Goal: Browse casually

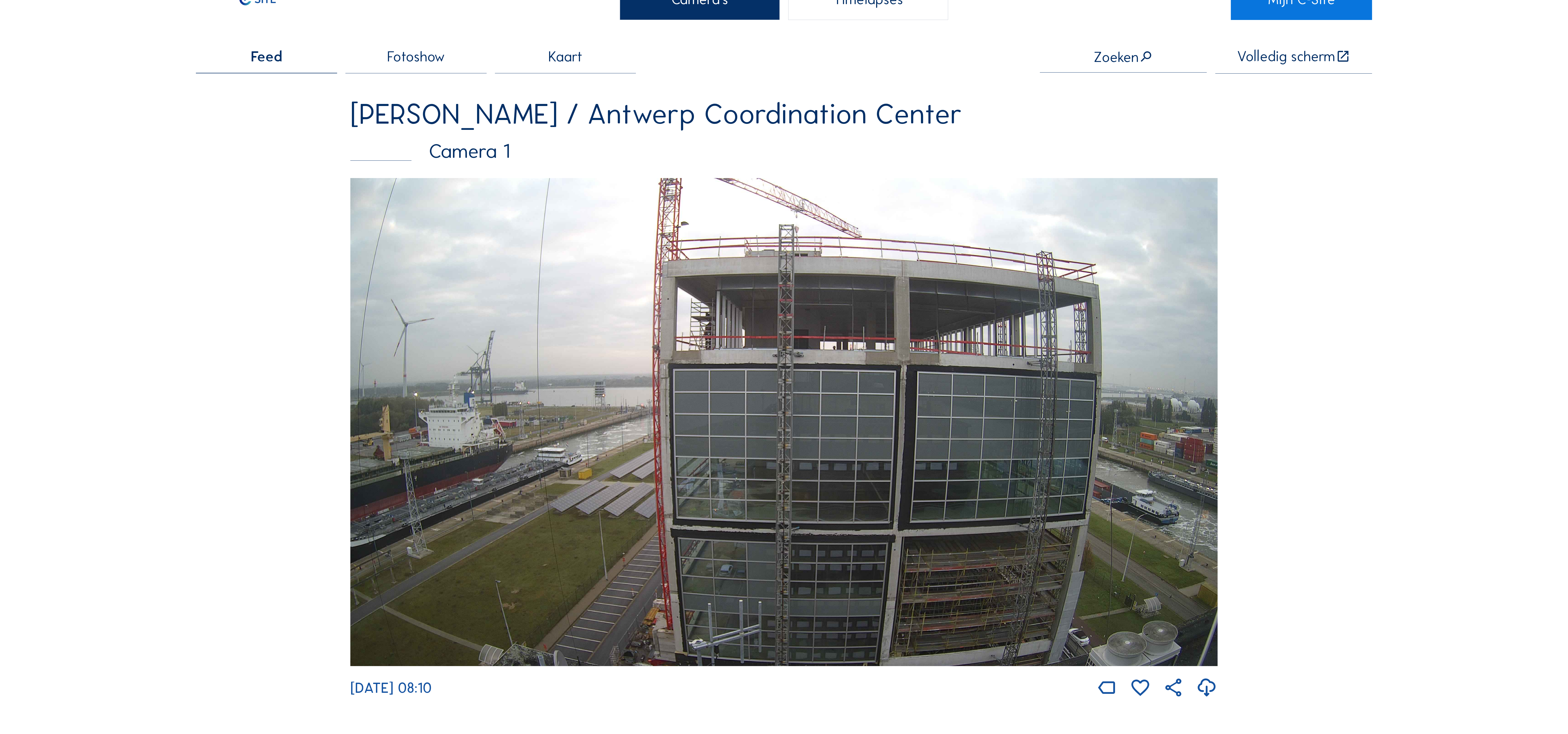
scroll to position [208, 0]
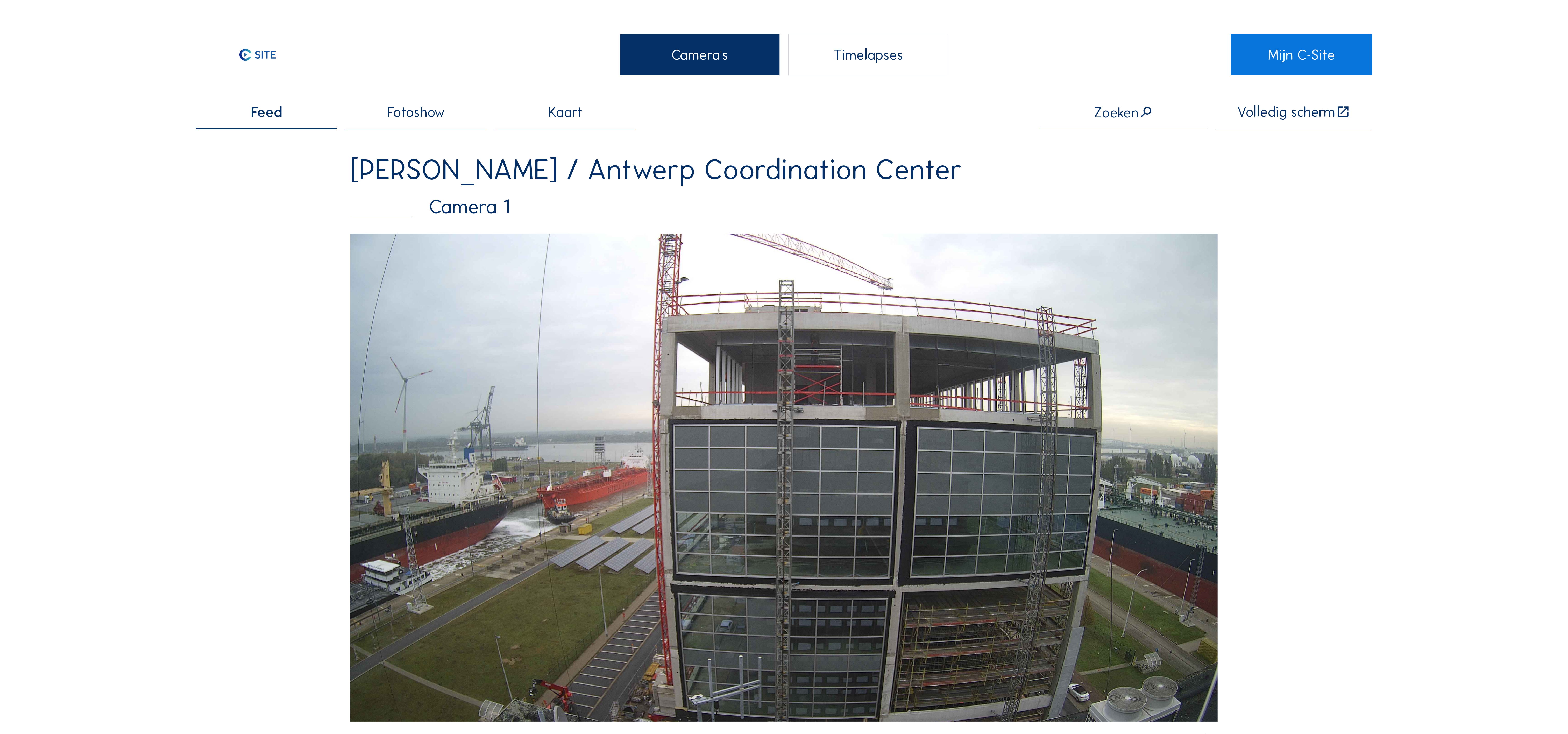
click at [889, 410] on img at bounding box center [784, 477] width 867 height 488
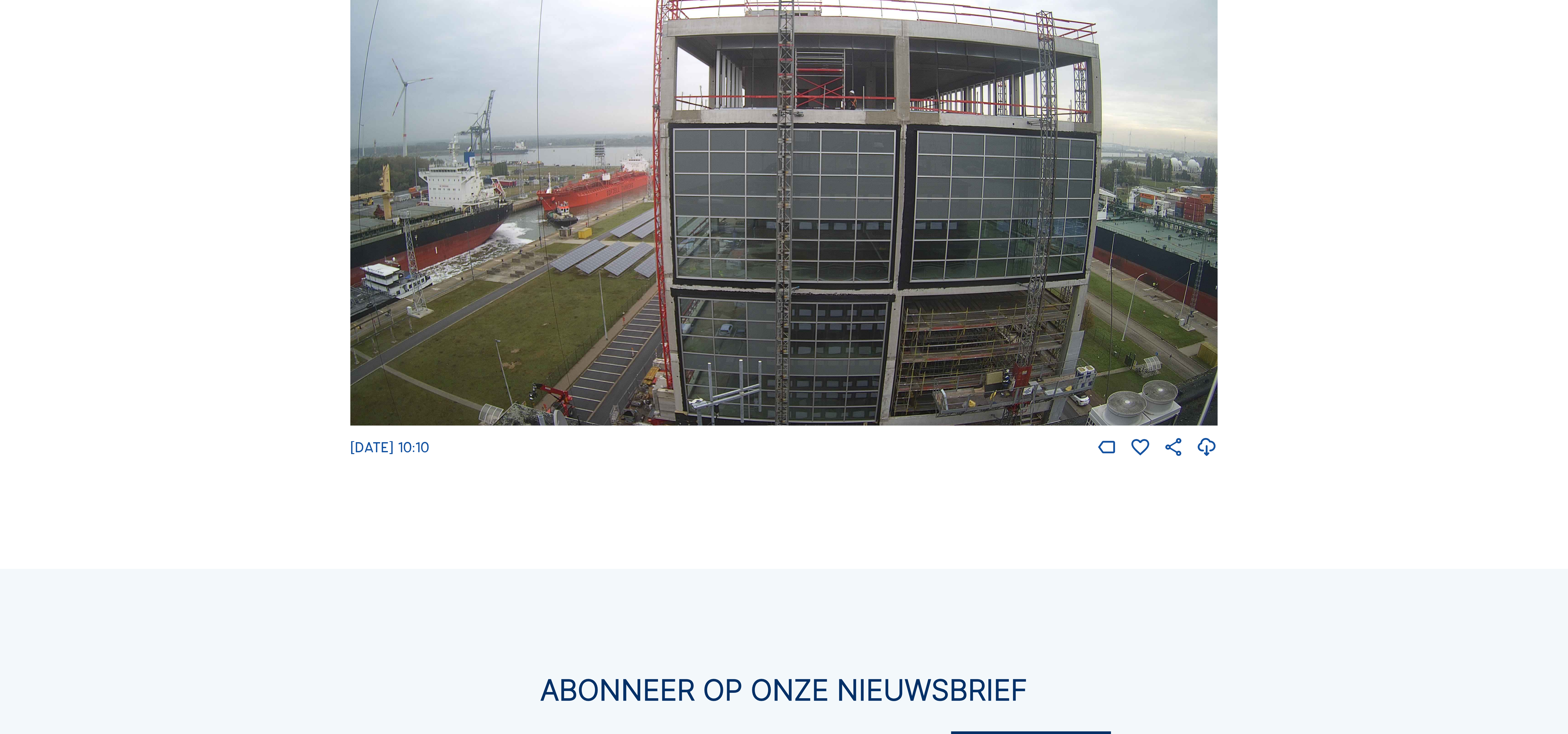
scroll to position [208, 0]
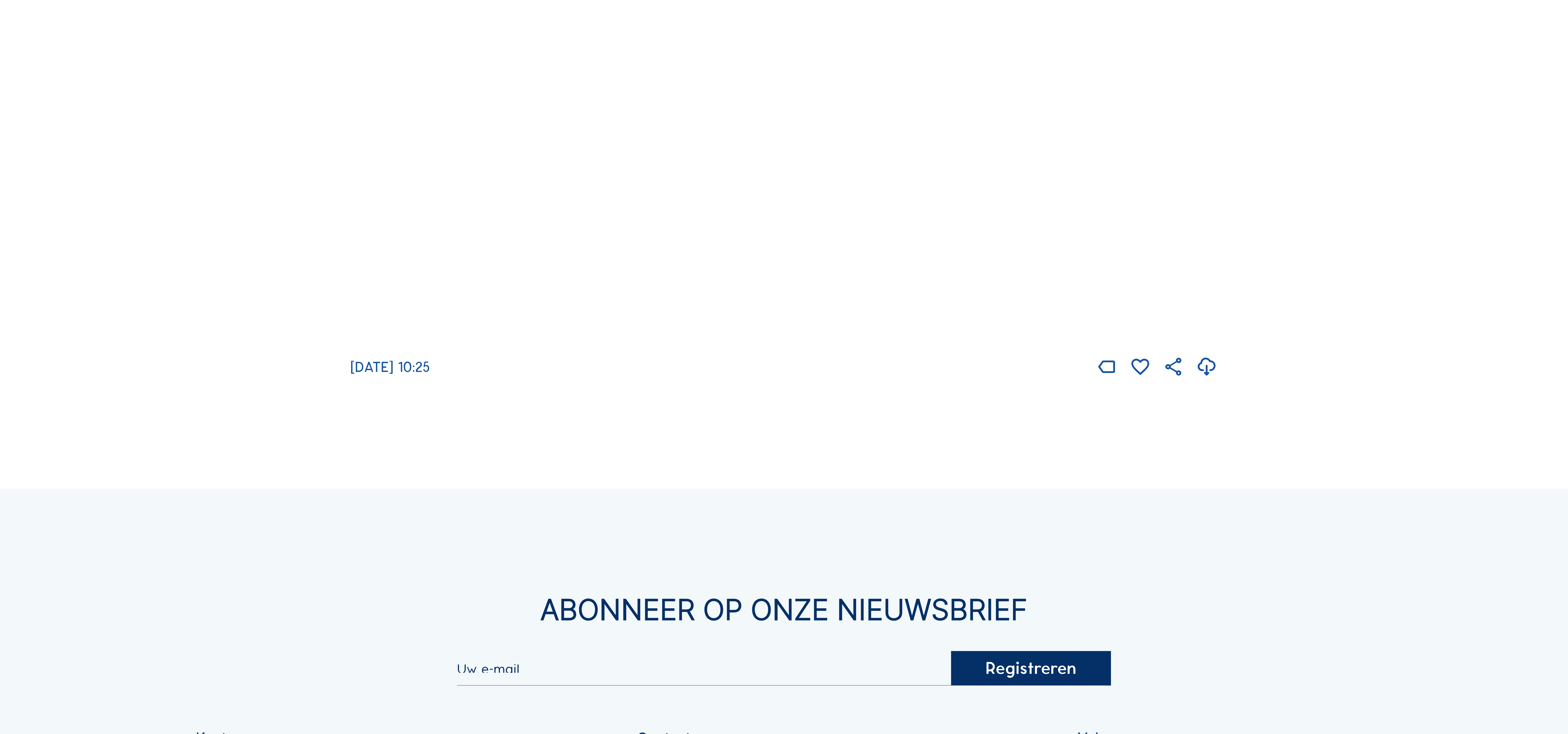
scroll to position [414, 0]
